Goal: Task Accomplishment & Management: Manage account settings

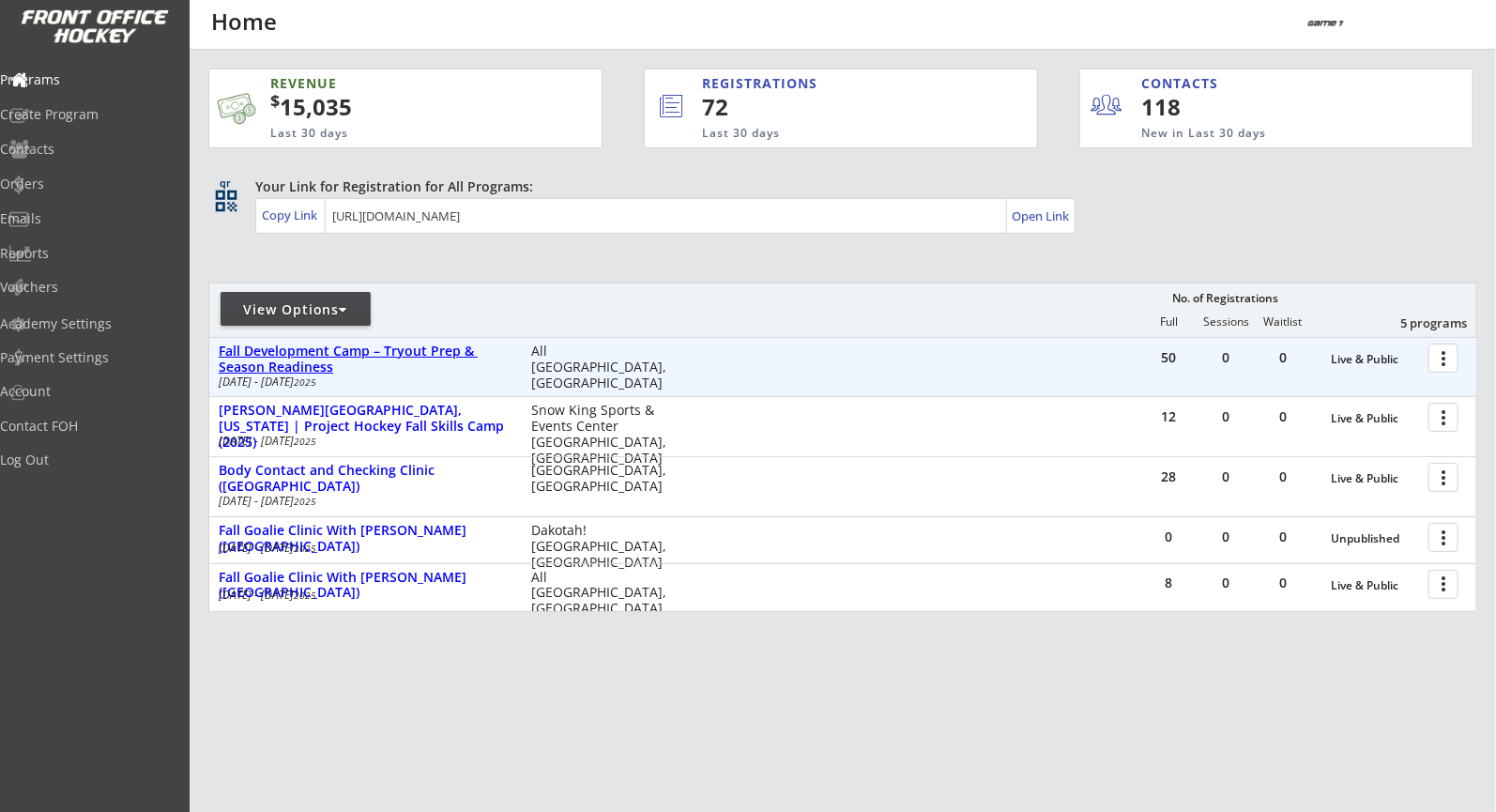
click at [294, 375] on div "Fall Development Camp – Tryout Prep & Season Readiness" at bounding box center [365, 360] width 293 height 32
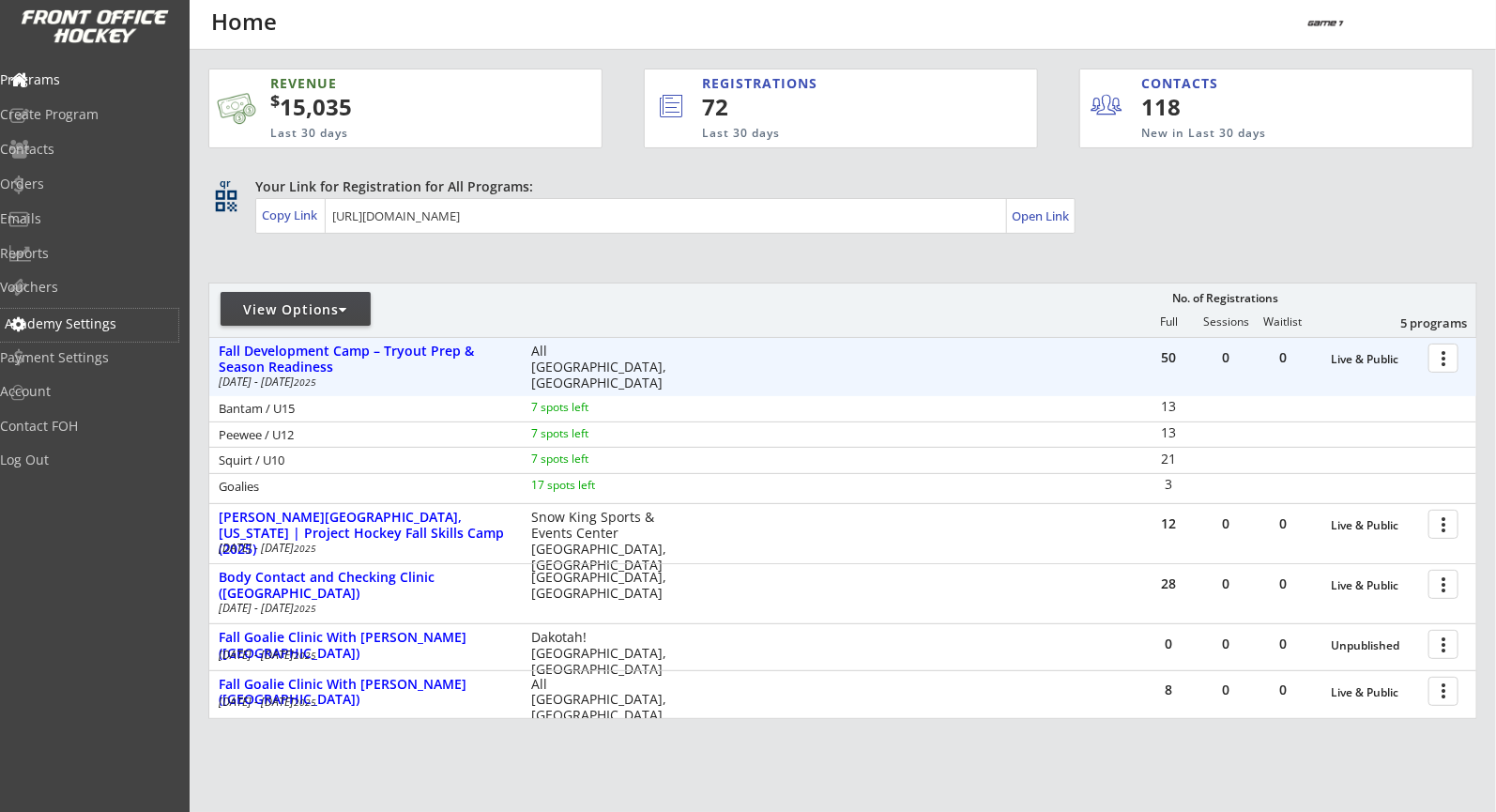
click at [105, 333] on div "Academy Settings" at bounding box center [89, 325] width 178 height 33
select select ""USD""
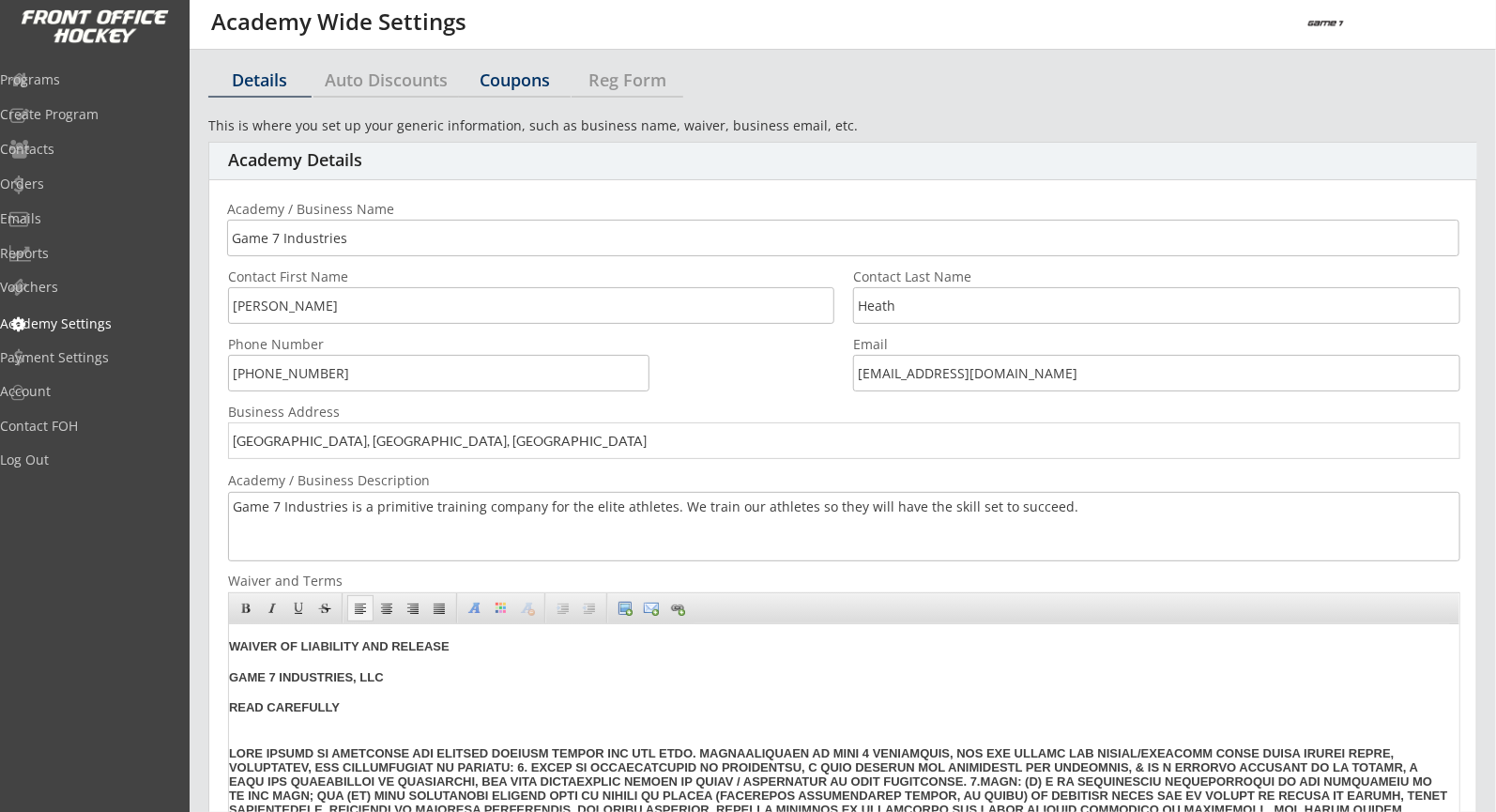
click at [512, 73] on div "Coupons" at bounding box center [514, 80] width 112 height 17
select select ""Showing all by date made""
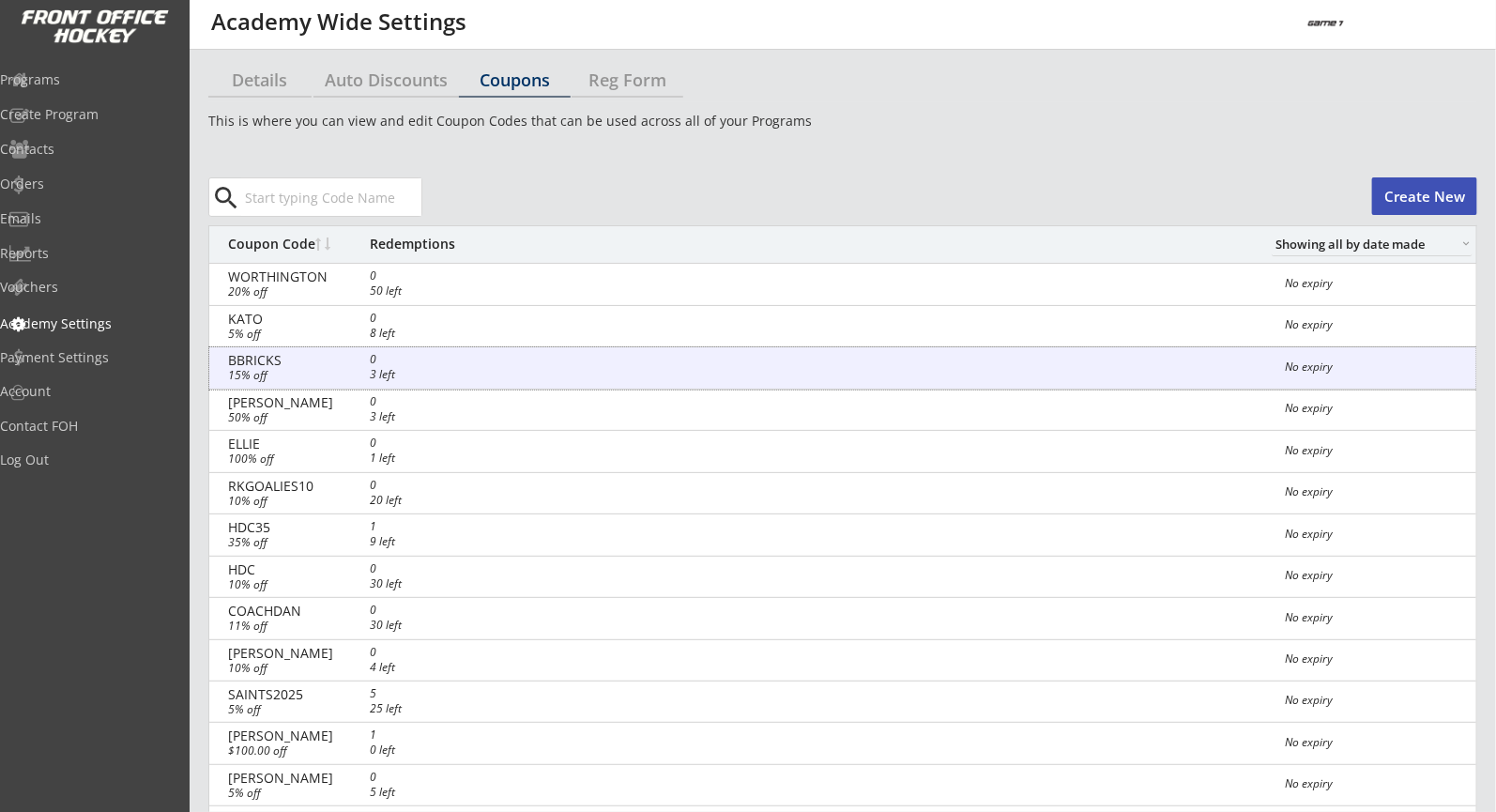
click at [591, 361] on div "BBRICKS 0 3 left 15% off No expiry" at bounding box center [842, 368] width 1267 height 42
select select ""Percentage""
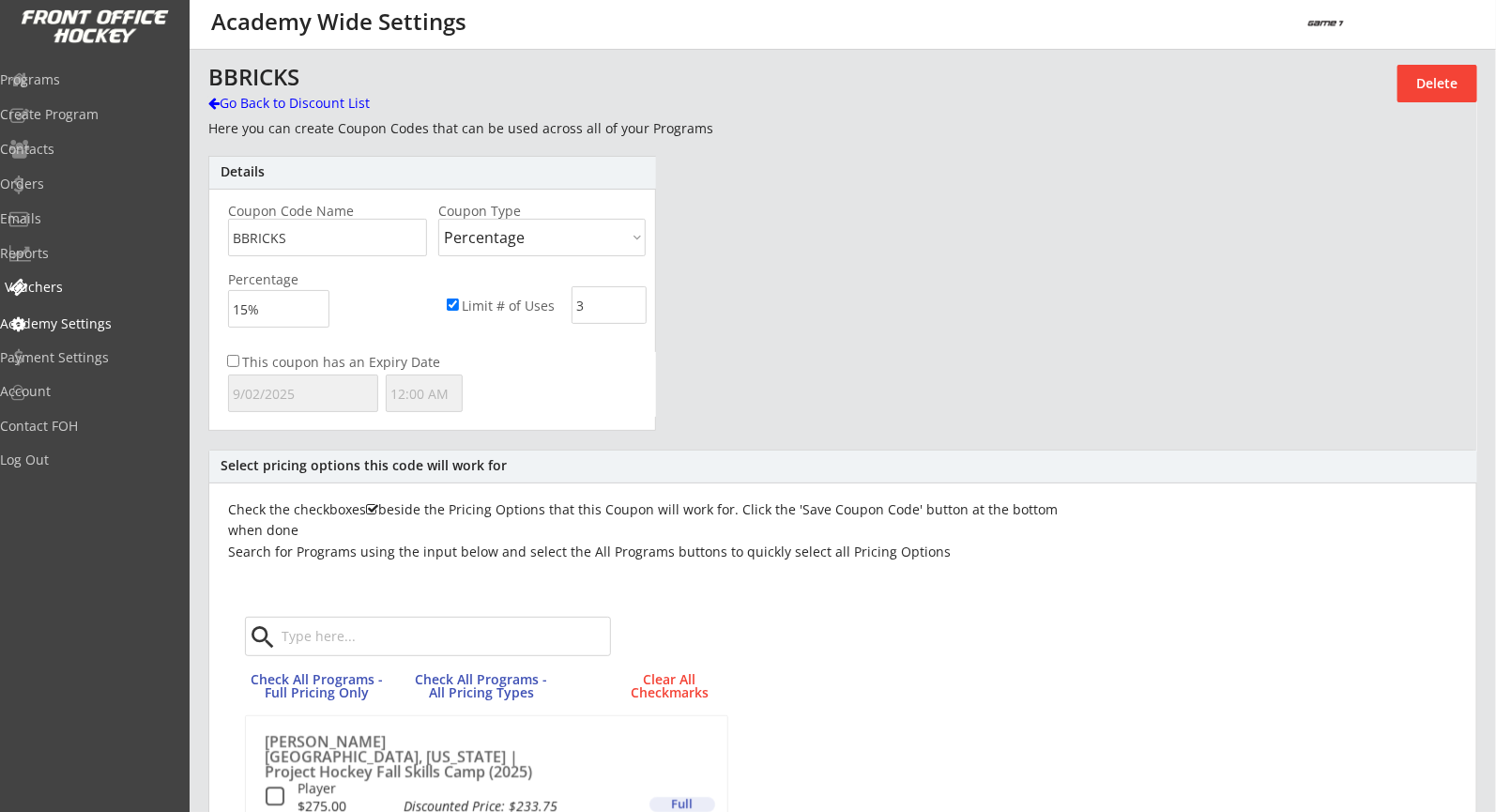
click at [130, 323] on div "Academy Settings" at bounding box center [89, 324] width 178 height 13
click at [98, 317] on div "Academy Settings" at bounding box center [89, 324] width 169 height 13
click at [262, 94] on div "Go Back to Discount List" at bounding box center [304, 104] width 193 height 19
select select ""PLACEHOLDER_1427118222253""
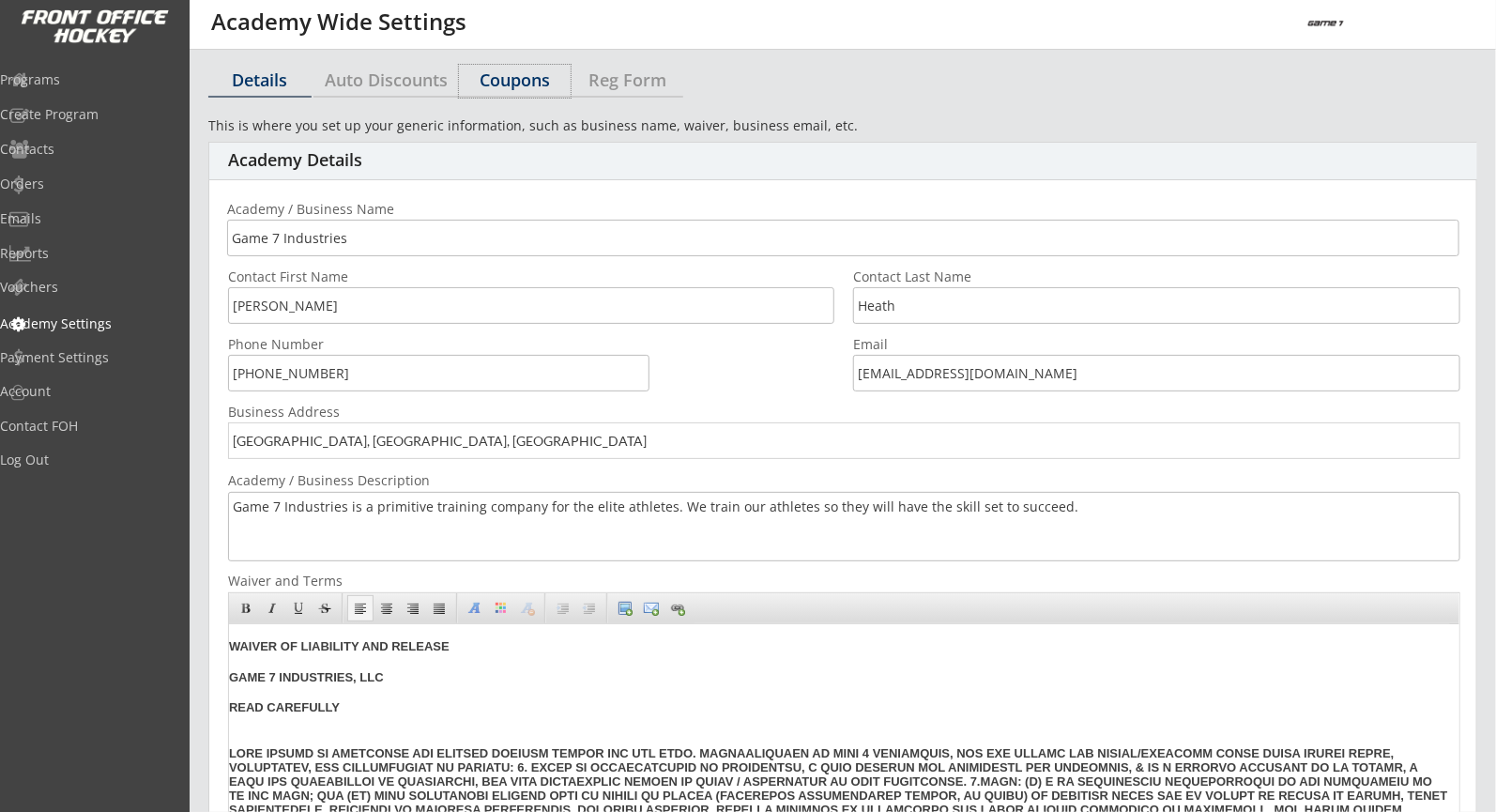
click at [522, 73] on div "Coupons" at bounding box center [514, 80] width 112 height 17
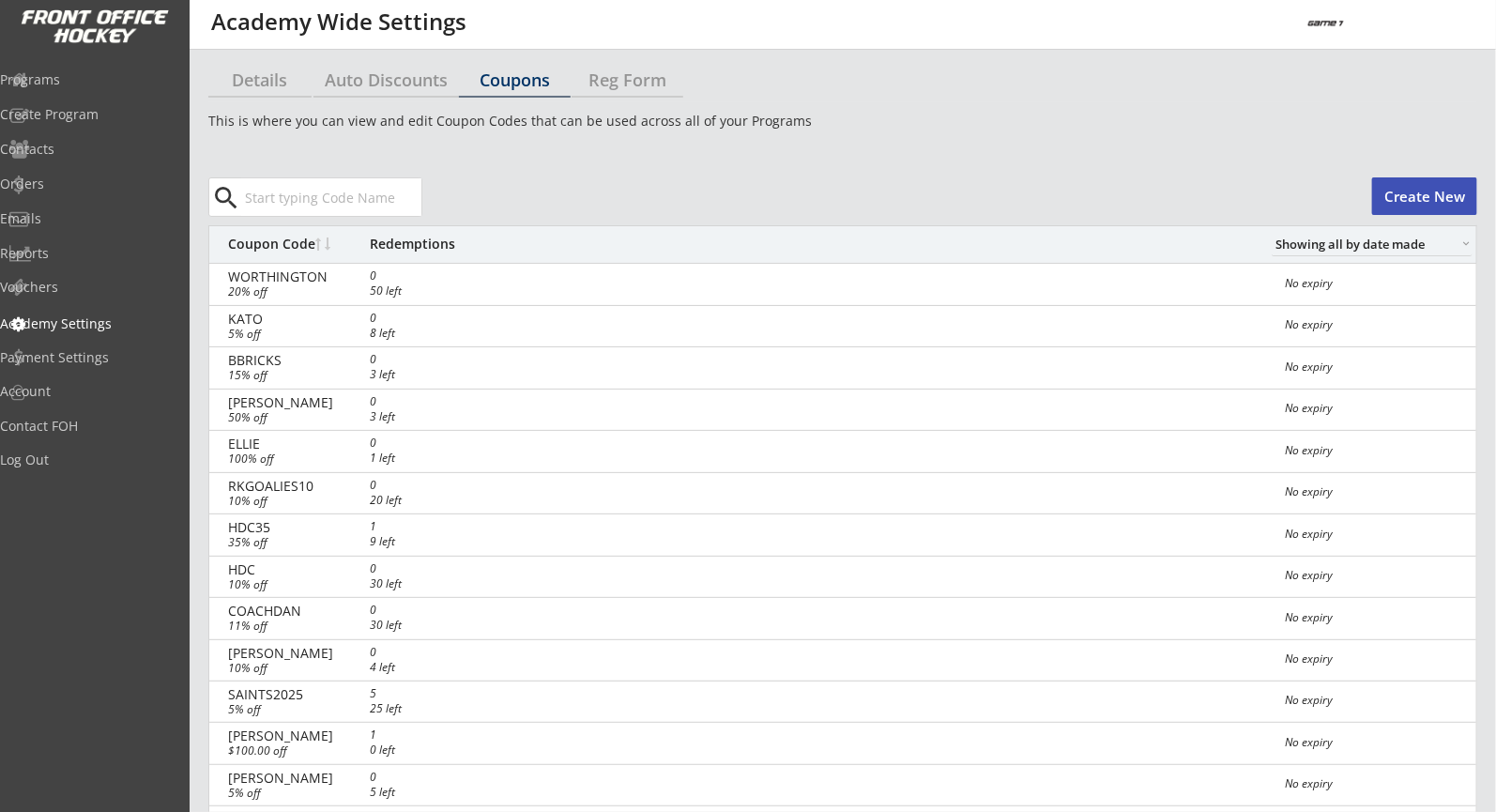
click at [1421, 187] on button "Create New" at bounding box center [1425, 196] width 106 height 38
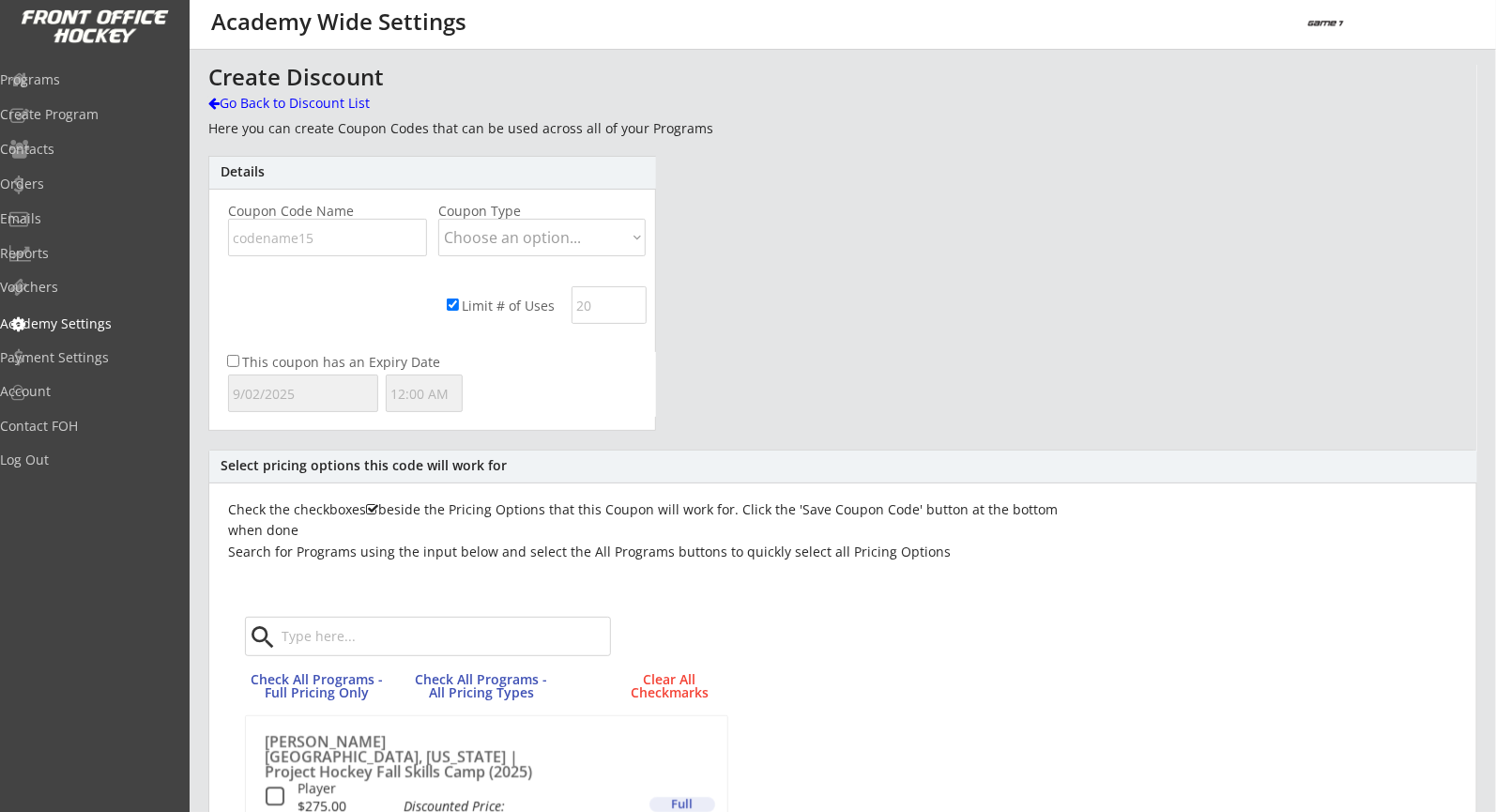
click at [399, 233] on input "input" at bounding box center [327, 237] width 199 height 38
type input "TRYTHIS"
click at [582, 236] on select "Choose an option... Dollar Amount Percentage" at bounding box center [542, 237] width 207 height 38
select select ""Percentage""
click at [438, 219] on select "Choose an option... Dollar Amount Percentage" at bounding box center [542, 237] width 207 height 38
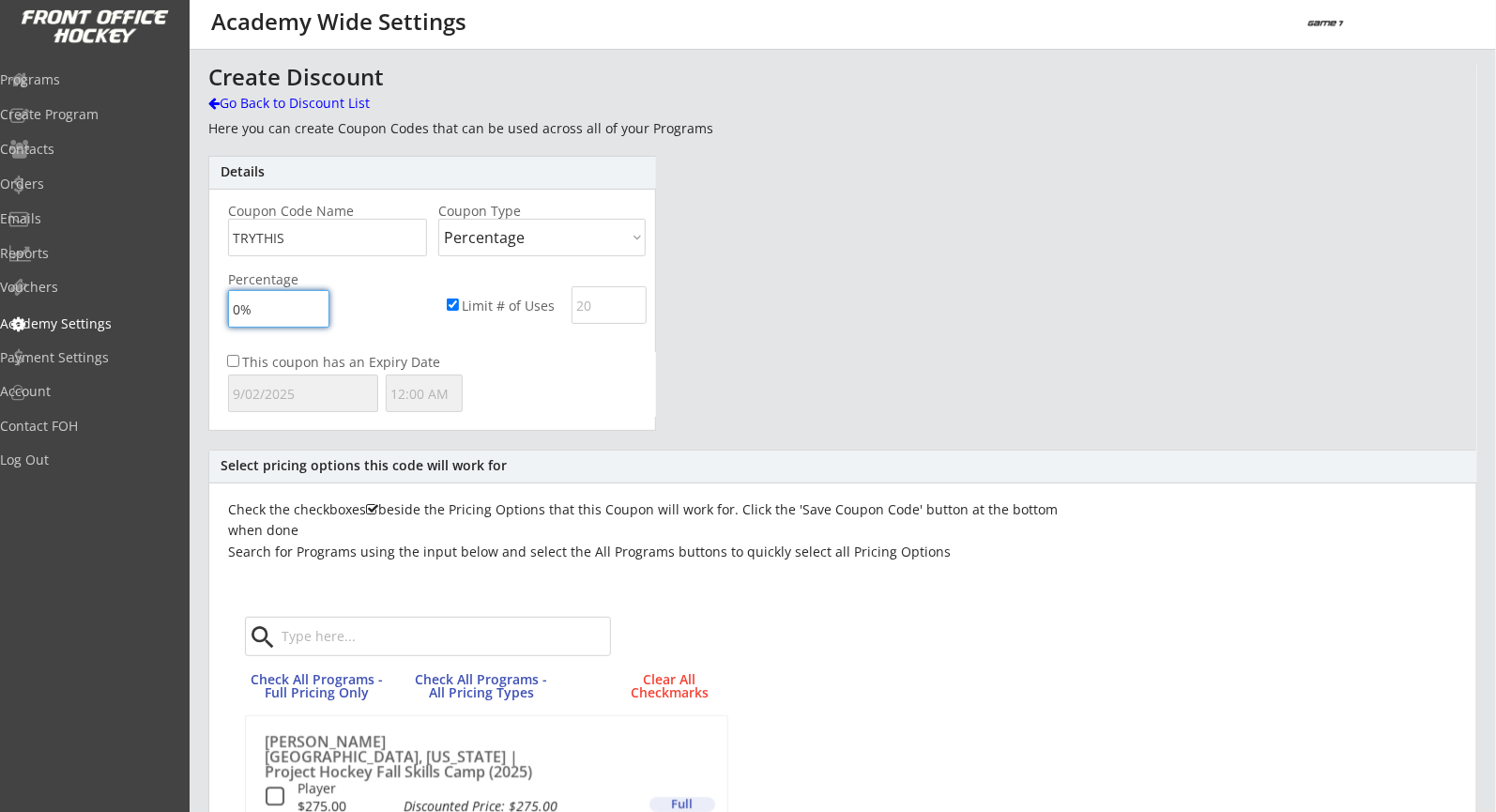
click at [238, 313] on input "input" at bounding box center [279, 309] width 102 height 38
type input "15%"
click at [605, 301] on input "input" at bounding box center [610, 305] width 75 height 38
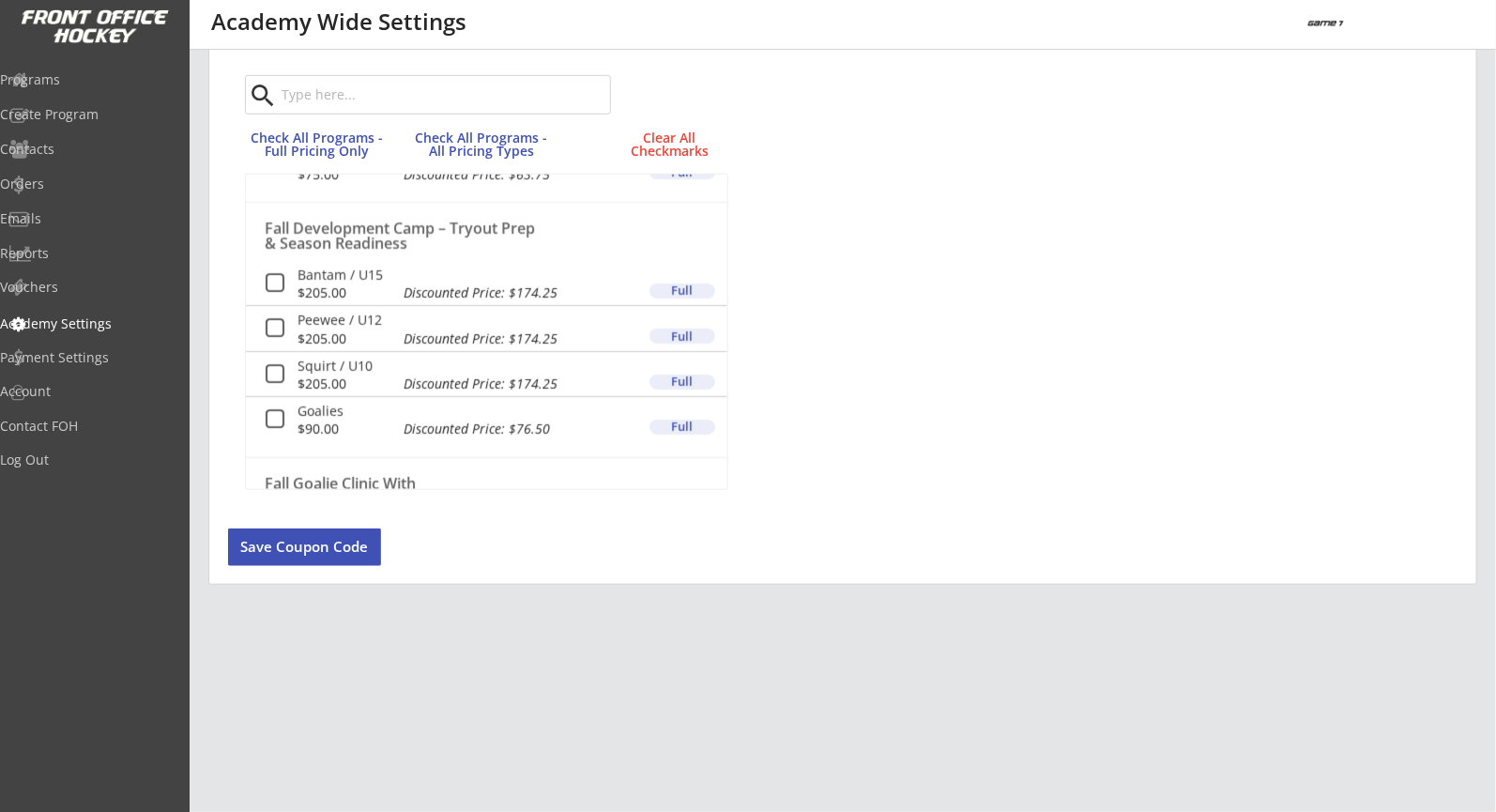
scroll to position [101, 0]
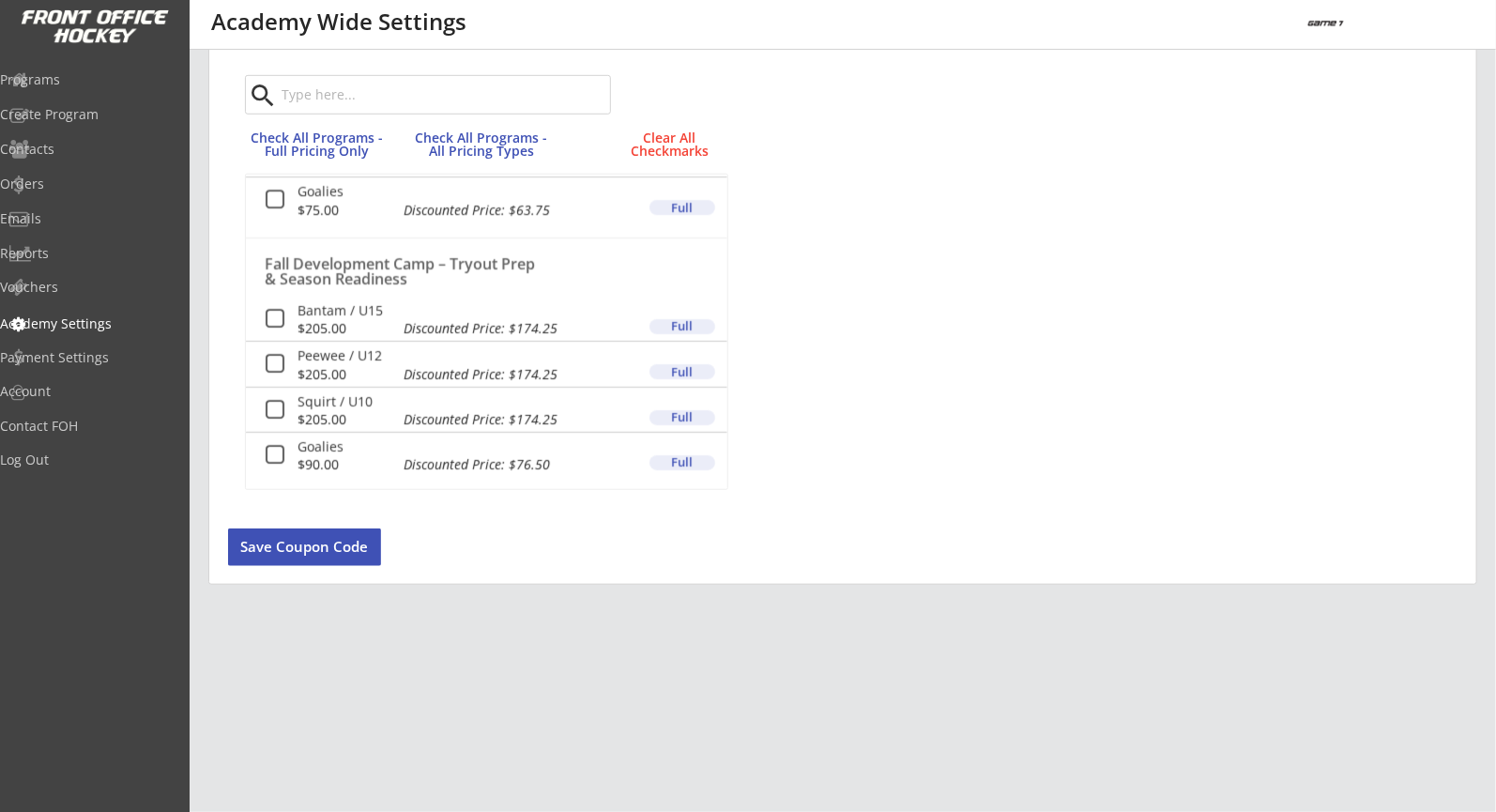
type input "20"
click at [268, 310] on button at bounding box center [275, 319] width 24 height 24
click at [278, 369] on button at bounding box center [275, 365] width 24 height 24
click at [277, 403] on button at bounding box center [275, 410] width 24 height 24
click at [276, 465] on div "Goalies $90.00 Discounted Price: $76.50 Full" at bounding box center [486, 454] width 481 height 45
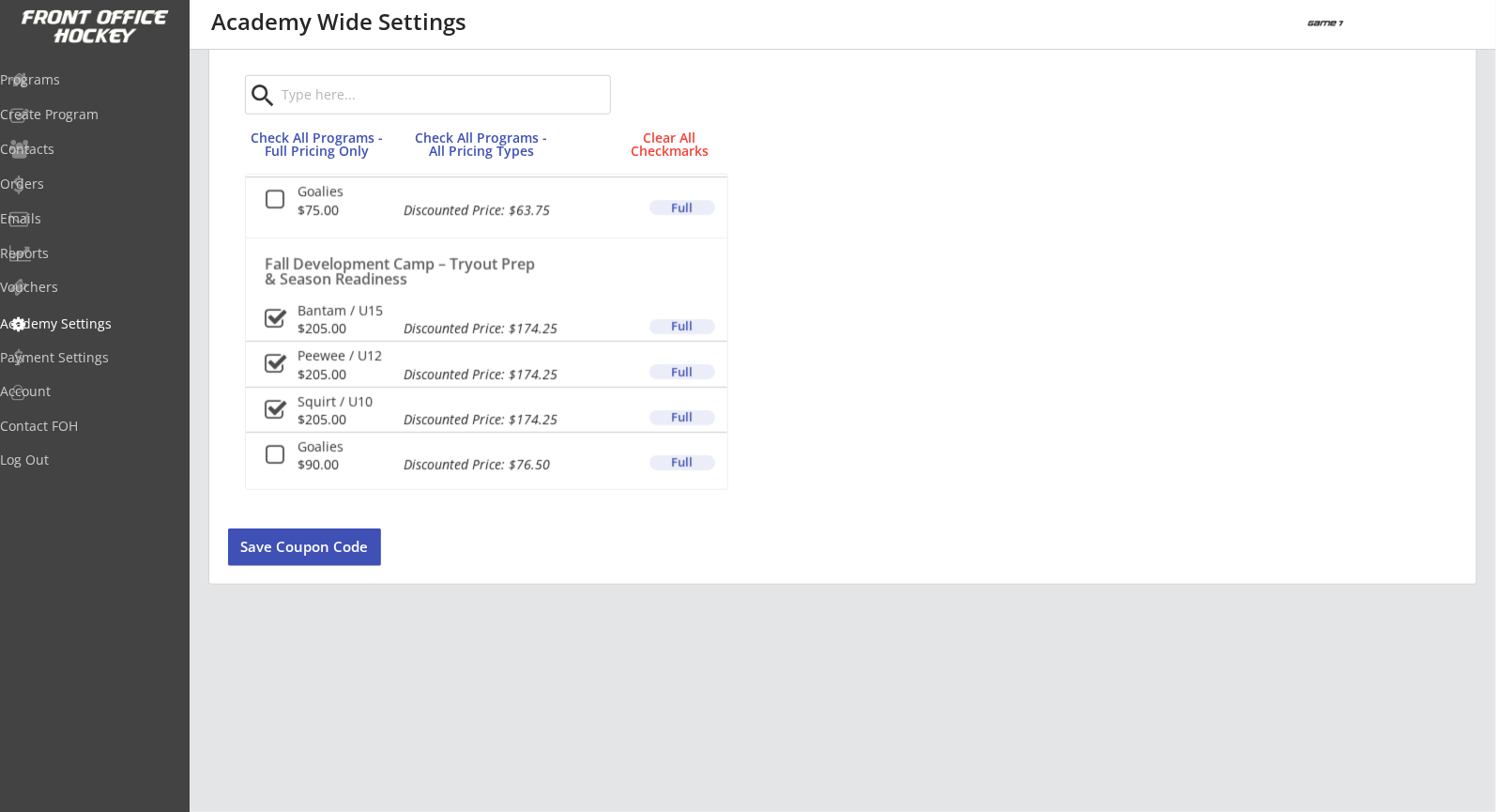
click at [277, 455] on button at bounding box center [275, 455] width 24 height 24
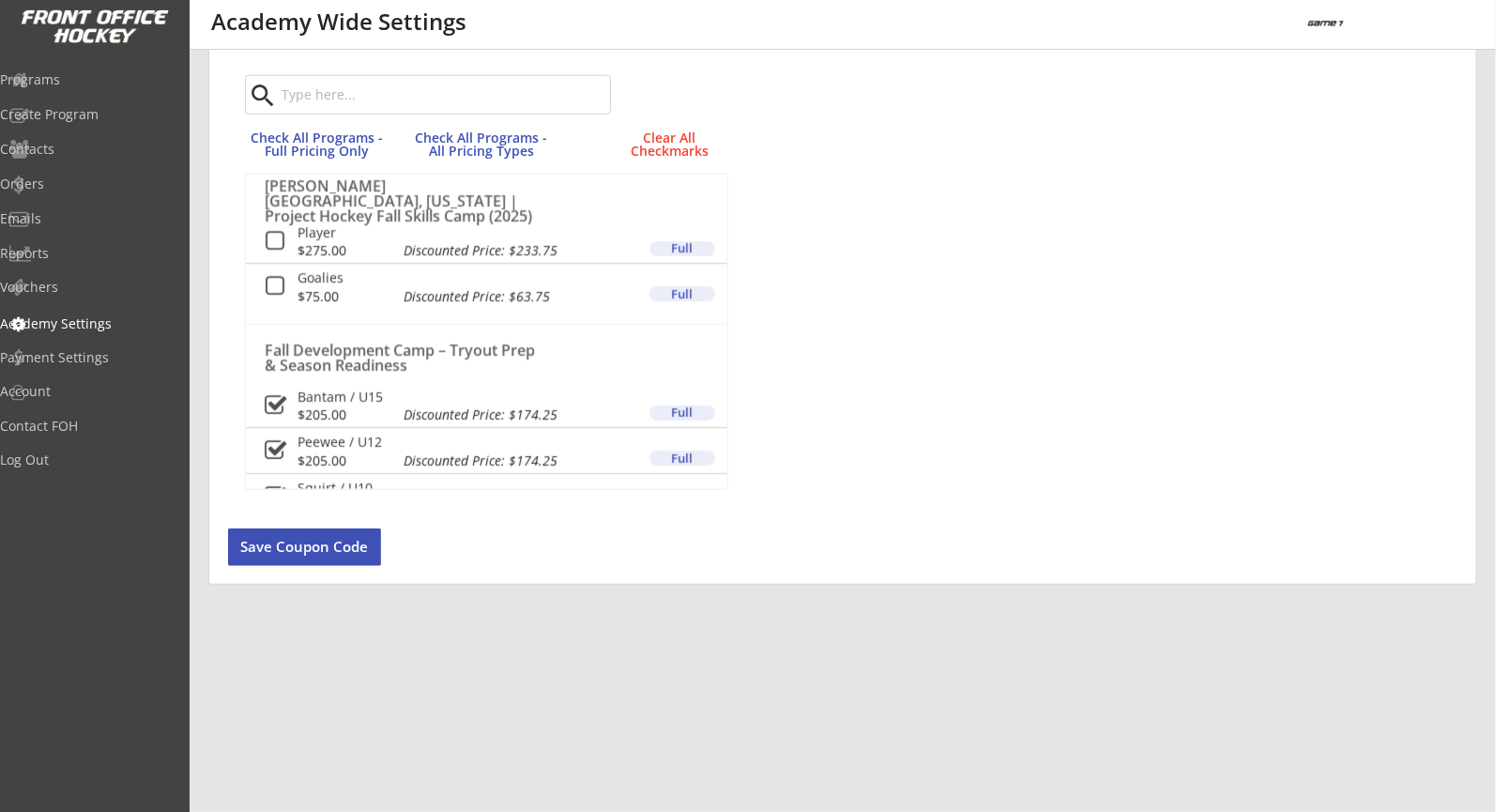
scroll to position [0, 0]
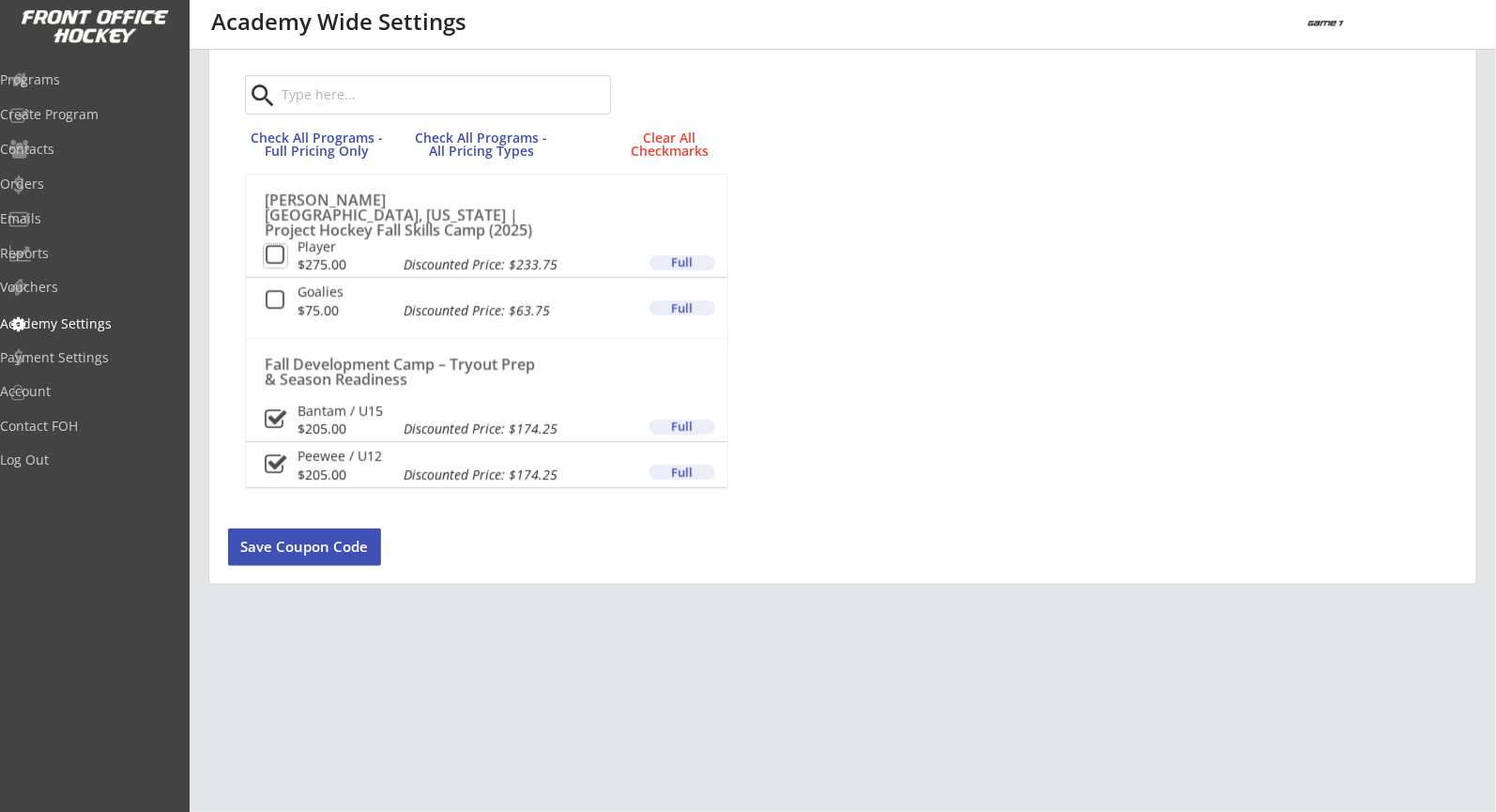
click at [276, 262] on button at bounding box center [275, 255] width 24 height 24
click at [276, 300] on button at bounding box center [275, 300] width 24 height 24
click at [340, 538] on button "Save Coupon Code" at bounding box center [304, 547] width 153 height 38
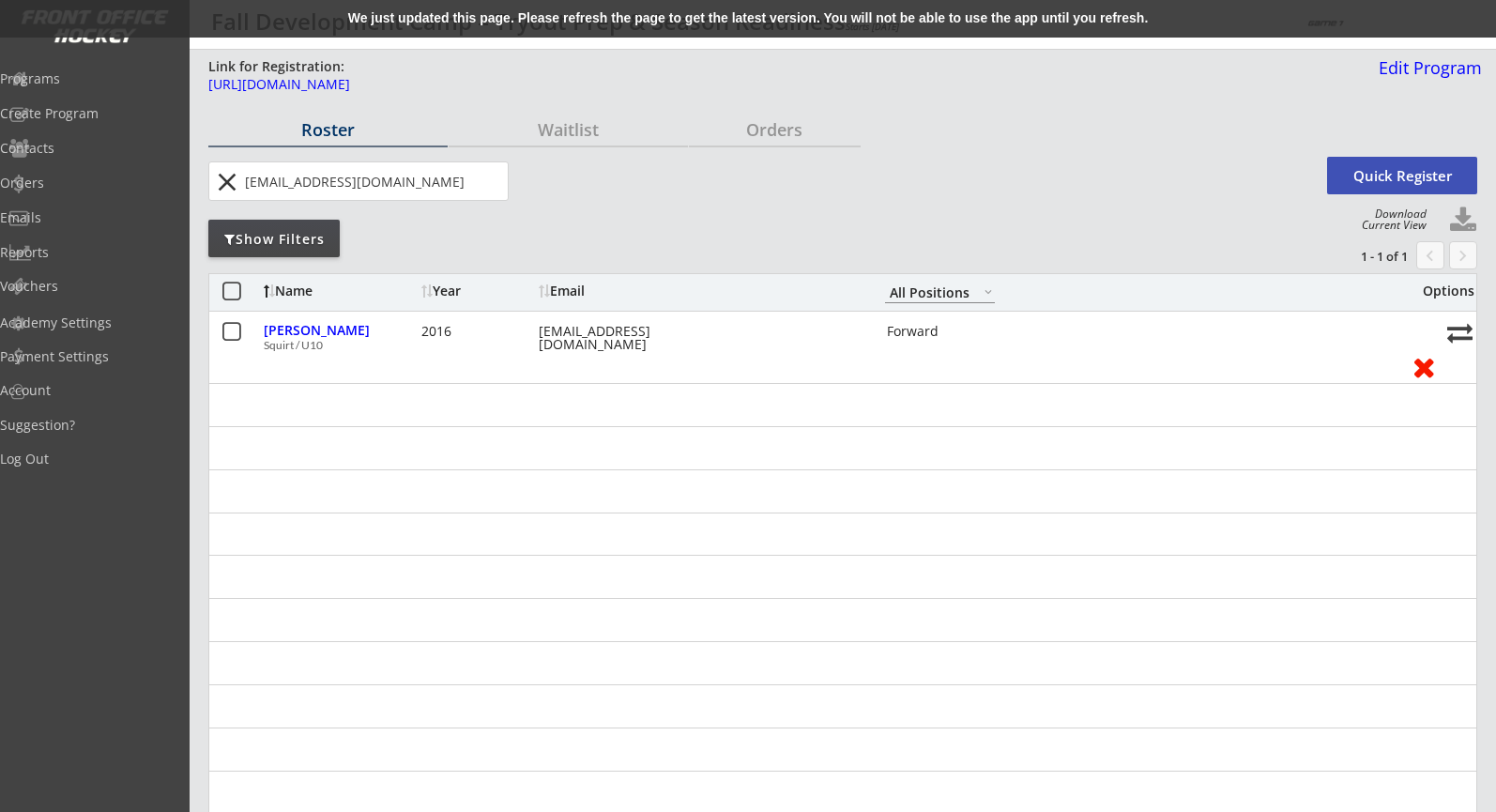
select select ""All Positions""
